Goal: Obtain resource: Obtain resource

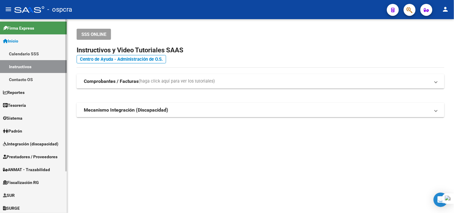
click at [39, 187] on link "Fiscalización RG" at bounding box center [33, 182] width 67 height 13
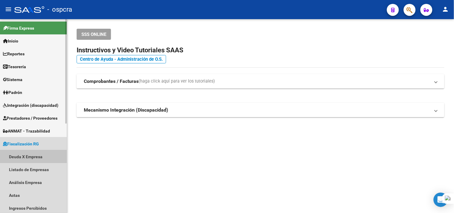
click at [36, 154] on link "Deuda X Empresa" at bounding box center [33, 156] width 67 height 13
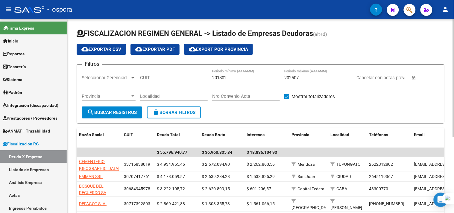
click at [156, 72] on div "CUIT" at bounding box center [174, 75] width 68 height 13
click at [156, 78] on input "CUIT" at bounding box center [174, 77] width 68 height 5
paste input "30-54587173-0"
drag, startPoint x: 121, startPoint y: 109, endPoint x: 126, endPoint y: 109, distance: 4.5
click at [122, 109] on button "search Buscar Registros" at bounding box center [112, 112] width 60 height 12
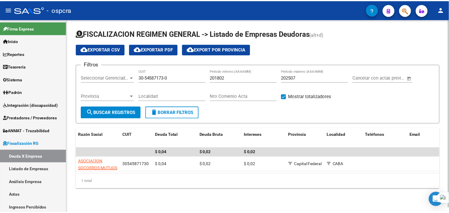
scroll to position [0, 0]
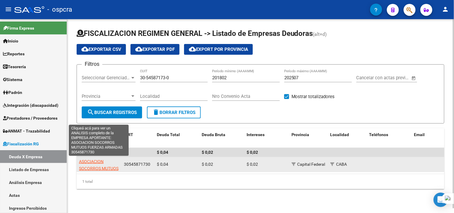
click at [112, 167] on span "ASOCIACION SOCORROS MUTUOS FUERZAS ARMADAS" at bounding box center [98, 168] width 39 height 19
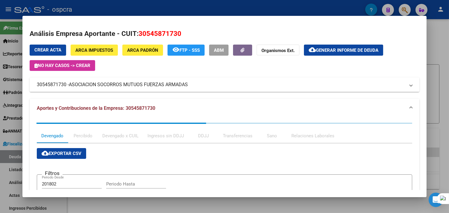
click at [94, 81] on span "ASOCIACION SOCORROS MUTUOS FUERZAS ARMADAS" at bounding box center [128, 84] width 119 height 7
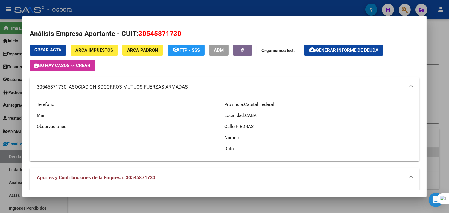
drag, startPoint x: 202, startPoint y: 83, endPoint x: 97, endPoint y: 89, distance: 105.7
click at [102, 88] on mat-expansion-panel-header "30545871730 - ASOCIACION SOCORROS MUTUOS FUERZAS ARMADAS" at bounding box center [225, 86] width 390 height 19
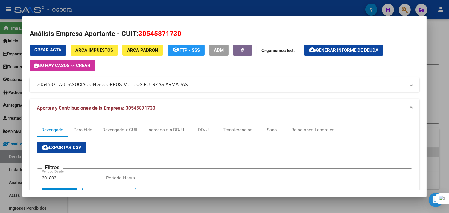
click at [75, 86] on span "ASOCIACION SOCORROS MUTUOS FUERZAS ARMADAS" at bounding box center [128, 84] width 119 height 7
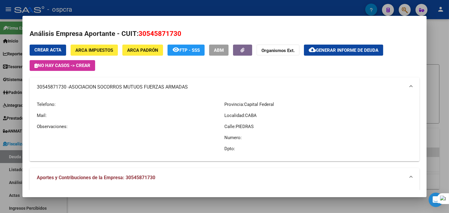
click at [187, 86] on mat-panel-title "30545871730 - ASOCIACION SOCORROS MUTUOS FUERZAS ARMADAS" at bounding box center [221, 86] width 368 height 7
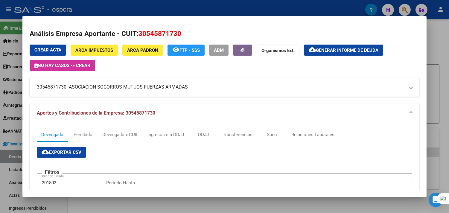
copy mat-panel-title "30545871730 - ASOCIACION SOCORROS MUTUOS FUERZAS ARMADAS"
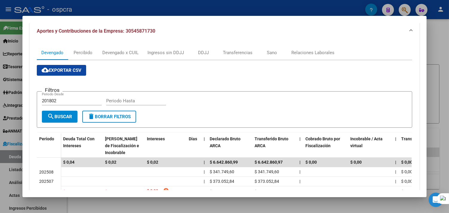
scroll to position [0, 0]
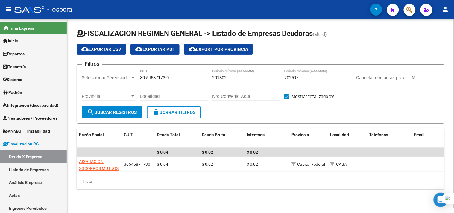
drag, startPoint x: 181, startPoint y: 81, endPoint x: 173, endPoint y: 72, distance: 11.8
click at [158, 74] on div "30-54587173-0 CUIT" at bounding box center [174, 75] width 68 height 13
drag, startPoint x: 174, startPoint y: 76, endPoint x: 124, endPoint y: 76, distance: 49.6
click at [124, 76] on div "Filtros Seleccionar Gerenciador Seleccionar Gerenciador 30-54587173-0 CUIT 2018…" at bounding box center [260, 87] width 357 height 37
paste input "27-26294211-8"
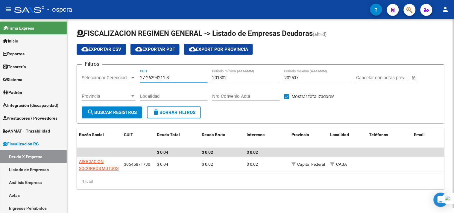
type input "27-26294211-8"
click at [128, 108] on button "search Buscar Registros" at bounding box center [112, 112] width 60 height 12
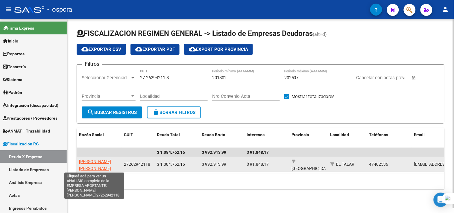
click at [102, 160] on span "[PERSON_NAME] [PERSON_NAME]" at bounding box center [95, 165] width 32 height 12
type textarea "27262942118"
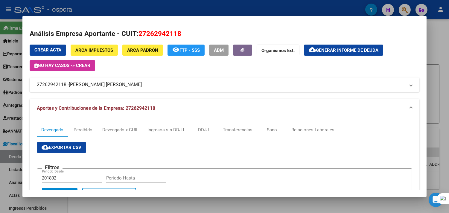
click at [116, 86] on span "[PERSON_NAME] [PERSON_NAME]" at bounding box center [105, 84] width 73 height 7
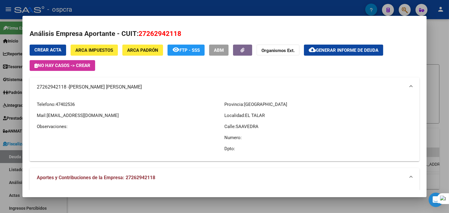
drag, startPoint x: 190, startPoint y: 33, endPoint x: 135, endPoint y: 34, distance: 54.7
click at [135, 34] on h2 "Análisis Empresa Aportante - CUIT: 27262942118" at bounding box center [225, 34] width 390 height 10
copy span "27262942118"
drag, startPoint x: 133, startPoint y: 117, endPoint x: 45, endPoint y: 114, distance: 87.7
click at [45, 114] on p "Mail: [EMAIL_ADDRESS][DOMAIN_NAME]" at bounding box center [130, 115] width 187 height 7
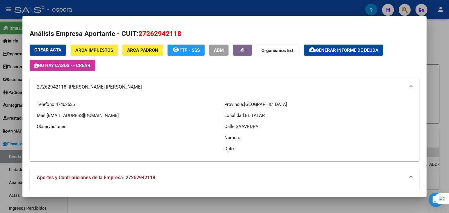
copy span "[EMAIL_ADDRESS][DOMAIN_NAME]"
click at [389, 70] on div "Crear Acta ARCA Impuestos ARCA Padrón remove_red_eye FTP - SSS ABM Organismos E…" at bounding box center [225, 58] width 390 height 26
click at [342, 49] on span "Generar informe de deuda" at bounding box center [347, 50] width 62 height 5
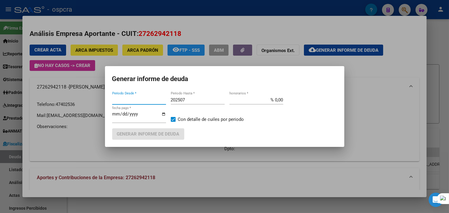
type input "201802"
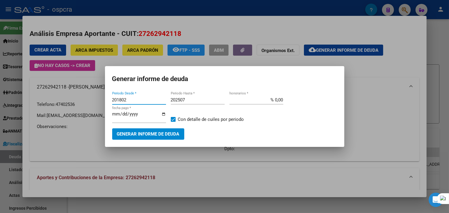
drag, startPoint x: 147, startPoint y: 100, endPoint x: 49, endPoint y: 89, distance: 98.4
click at [49, 89] on div "Análisis Empresa Aportante - CUIT: 27262942118 Crear Acta ARCA Impuestos ARCA P…" at bounding box center [224, 106] width 449 height 213
type input "202212"
click at [197, 104] on div "202507 Periodo Hasta *" at bounding box center [198, 99] width 54 height 9
click at [196, 99] on input "202507" at bounding box center [198, 99] width 54 height 5
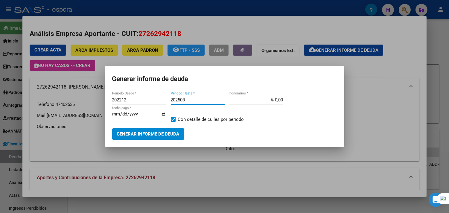
type input "202508"
click at [163, 134] on span "Generar informe de deuda" at bounding box center [148, 134] width 62 height 5
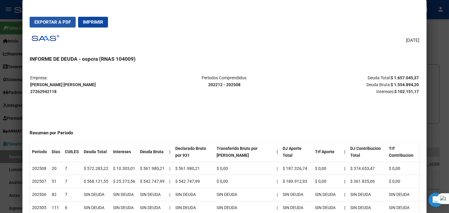
click at [60, 22] on span "Exportar a PDF" at bounding box center [52, 21] width 36 height 5
drag, startPoint x: 77, startPoint y: 84, endPoint x: 30, endPoint y: 86, distance: 46.7
click at [30, 86] on table "Empresa: [PERSON_NAME] [PERSON_NAME] 27262942118 Periodos Comprendidos: 202212 …" at bounding box center [225, 85] width 390 height 22
copy tr "Empresa: [PERSON_NAME] [PERSON_NAME]"
click at [49, 83] on strong "[PERSON_NAME] [PERSON_NAME] 27262942118" at bounding box center [62, 88] width 65 height 12
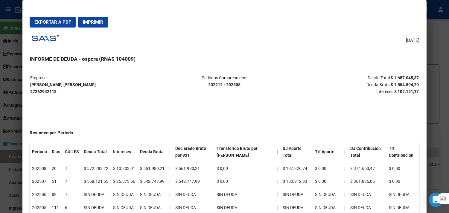
drag, startPoint x: 55, startPoint y: 91, endPoint x: 26, endPoint y: 93, distance: 28.8
click at [26, 93] on mat-dialog-content "Empresa: [PERSON_NAME] [PERSON_NAME] 27262942118 Periodos Comprendidos: 202212 …" at bounding box center [224, 144] width 404 height 153
copy tr "Empresa: [PERSON_NAME] [PERSON_NAME] 27262942118"
click at [35, 93] on strong "[PERSON_NAME] [PERSON_NAME] 27262942118" at bounding box center [62, 88] width 65 height 12
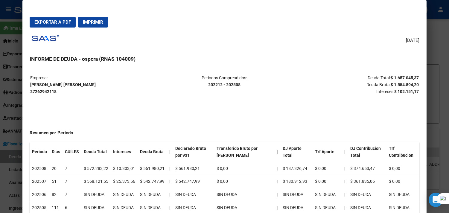
click at [35, 93] on strong "[PERSON_NAME] [PERSON_NAME] 27262942118" at bounding box center [62, 88] width 65 height 12
copy strong "27262942118"
drag, startPoint x: 410, startPoint y: 104, endPoint x: 399, endPoint y: 86, distance: 20.8
drag, startPoint x: 390, startPoint y: 77, endPoint x: 417, endPoint y: 79, distance: 27.3
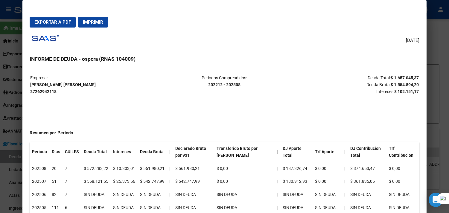
click at [417, 79] on mat-dialog-content "Empresa: [PERSON_NAME] [PERSON_NAME] 27262942118 Periodos Comprendidos: 202212 …" at bounding box center [224, 144] width 404 height 153
copy tr "Empresa: [PERSON_NAME] [PERSON_NAME] 27262942118 Periodos Comprendidos: 202212 …"
click at [401, 82] on strong "$ 1.554.894,20" at bounding box center [405, 84] width 28 height 5
click at [402, 76] on strong "$ 1.657.045,37" at bounding box center [405, 77] width 28 height 5
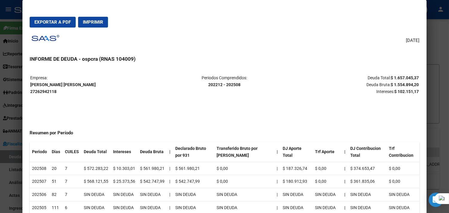
copy strong "1.657.045,37"
